Goal: Task Accomplishment & Management: Manage account settings

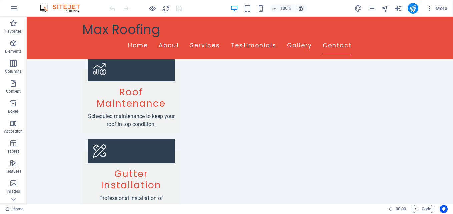
scroll to position [811, 0]
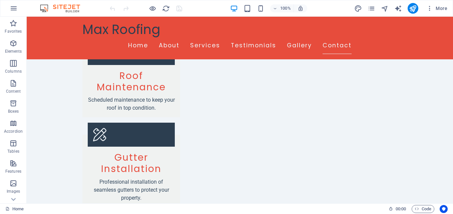
click at [122, 31] on div "Max Roofing" at bounding box center [239, 29] width 315 height 15
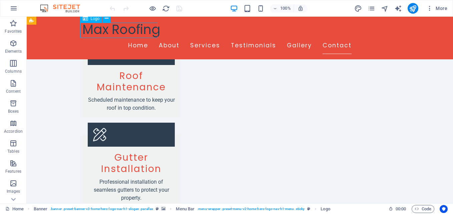
click at [93, 20] on span "Logo" at bounding box center [95, 19] width 9 height 4
click at [97, 20] on span "Logo" at bounding box center [95, 19] width 9 height 4
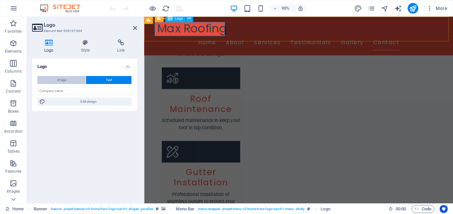
click at [62, 80] on span "Image" at bounding box center [61, 80] width 9 height 8
select select "DISABLED_OPTION_VALUE"
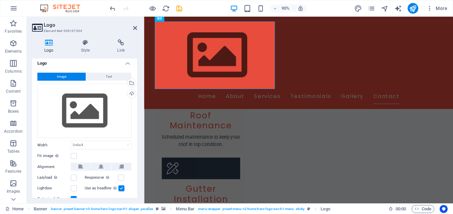
scroll to position [0, 0]
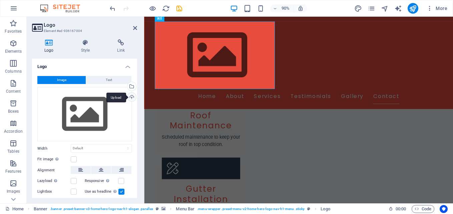
click at [131, 99] on div "Upload" at bounding box center [131, 98] width 10 height 10
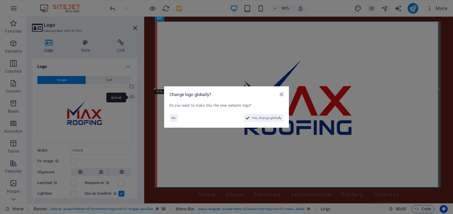
scroll to position [978, 0]
click at [264, 118] on span "Yes, change globally" at bounding box center [267, 118] width 30 height 8
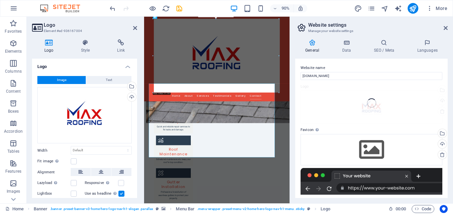
scroll to position [816, 0]
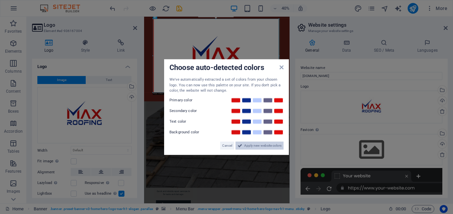
click at [257, 146] on span "Apply new website colors" at bounding box center [262, 146] width 37 height 8
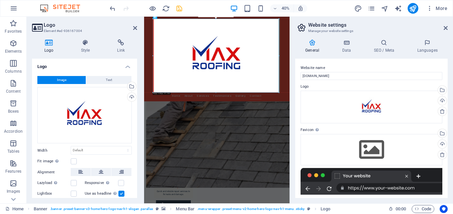
click at [180, 8] on icon "save" at bounding box center [180, 9] width 8 height 8
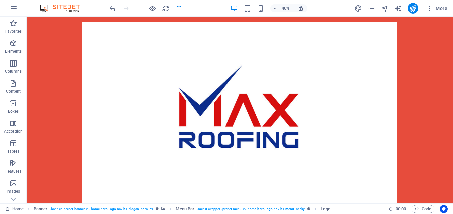
checkbox input "false"
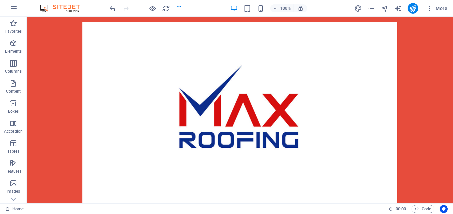
scroll to position [1109, 0]
click at [233, 9] on icon "button" at bounding box center [234, 9] width 8 height 8
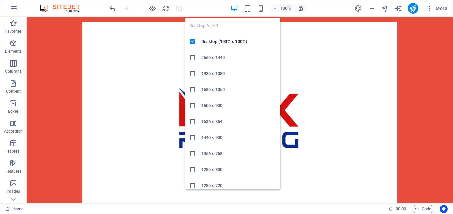
click at [418, 121] on div "Home About Services Testimonials Gallery Contact" at bounding box center [240, 123] width 427 height 212
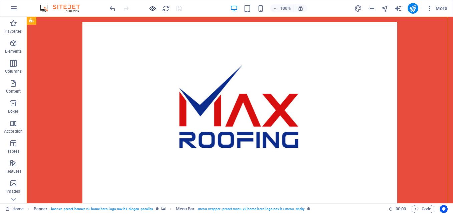
click at [152, 10] on icon "button" at bounding box center [153, 9] width 8 height 8
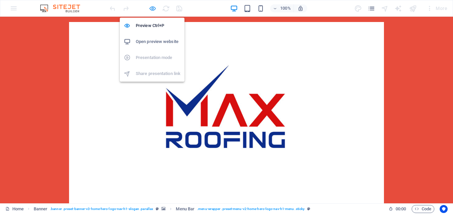
scroll to position [1115, 0]
click at [157, 22] on h6 "Preview Ctrl+P" at bounding box center [158, 26] width 45 height 8
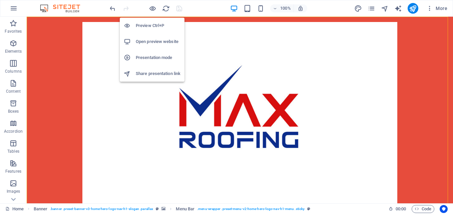
scroll to position [1109, 0]
click at [158, 41] on h6 "Open preview website" at bounding box center [158, 42] width 45 height 8
click at [374, 10] on icon "pages" at bounding box center [372, 9] width 8 height 8
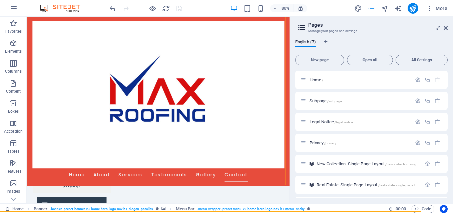
scroll to position [20, 0]
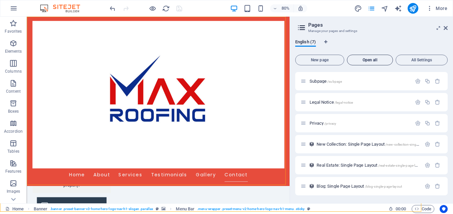
click at [375, 65] on button "Open all" at bounding box center [370, 60] width 46 height 11
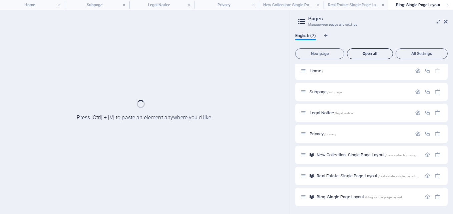
scroll to position [3, 0]
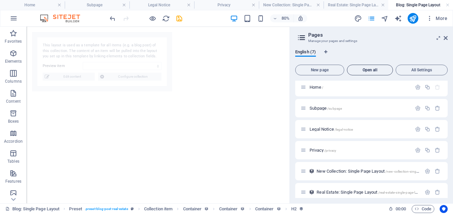
select select "68c72aa0f64f9c22e5020778"
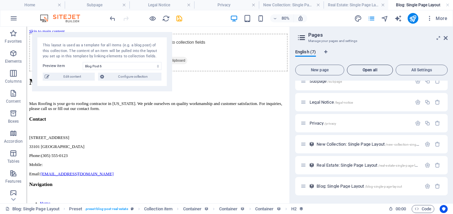
scroll to position [0, 0]
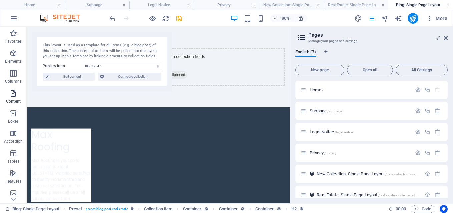
click at [13, 97] on icon "button" at bounding box center [13, 93] width 8 height 8
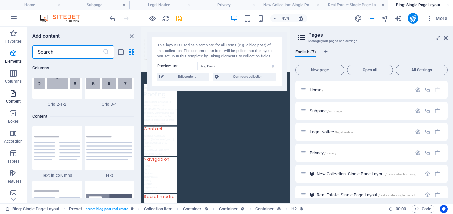
scroll to position [1168, 0]
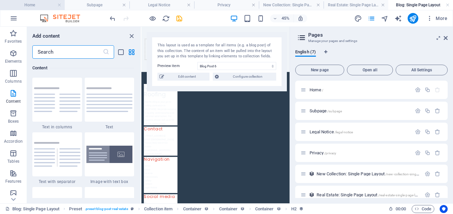
click at [33, 7] on h4 "Home" at bounding box center [32, 4] width 65 height 7
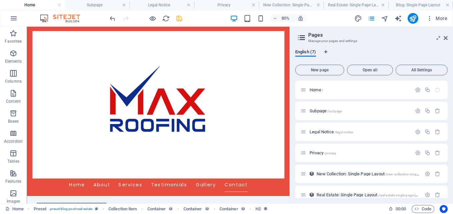
scroll to position [1041, 0]
click at [448, 5] on link at bounding box center [448, 5] width 4 height 6
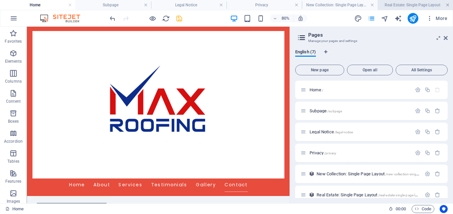
click at [447, 6] on link at bounding box center [448, 5] width 4 height 6
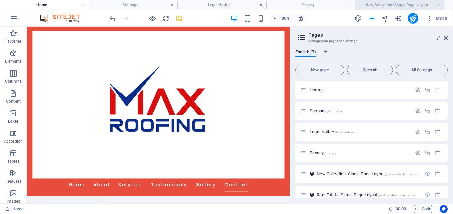
click at [438, 5] on link at bounding box center [439, 5] width 4 height 6
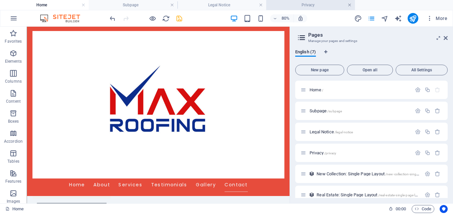
click at [350, 5] on link at bounding box center [350, 5] width 4 height 6
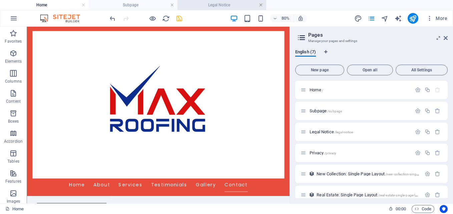
click at [259, 3] on link at bounding box center [261, 5] width 4 height 6
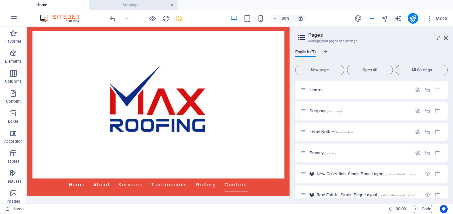
click at [174, 6] on link at bounding box center [172, 5] width 4 height 6
